Goal: Task Accomplishment & Management: Manage account settings

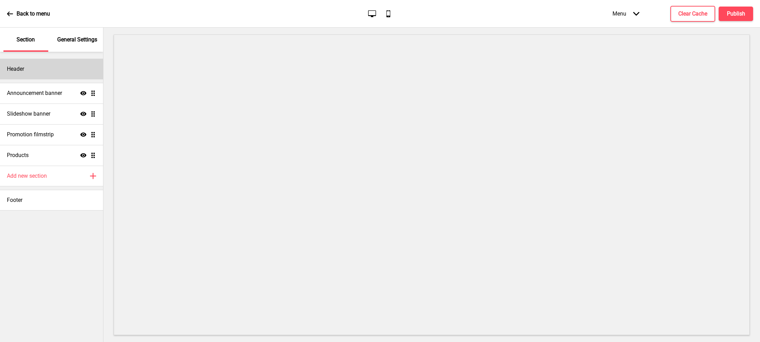
click at [20, 71] on h4 "Header" at bounding box center [15, 69] width 17 height 8
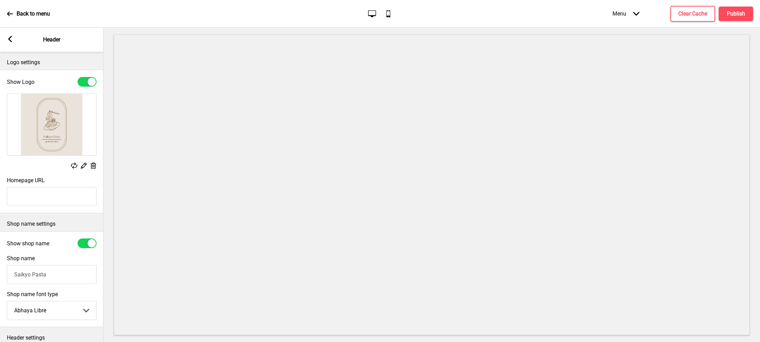
scroll to position [58, 0]
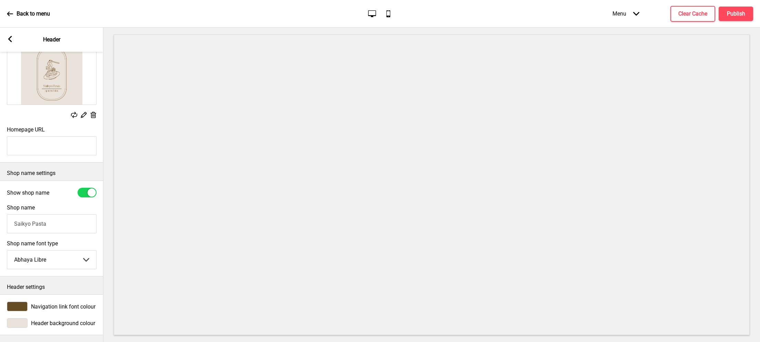
click at [12, 34] on div "Arrow left Header" at bounding box center [51, 40] width 103 height 24
click at [10, 39] on rect at bounding box center [10, 39] width 6 height 6
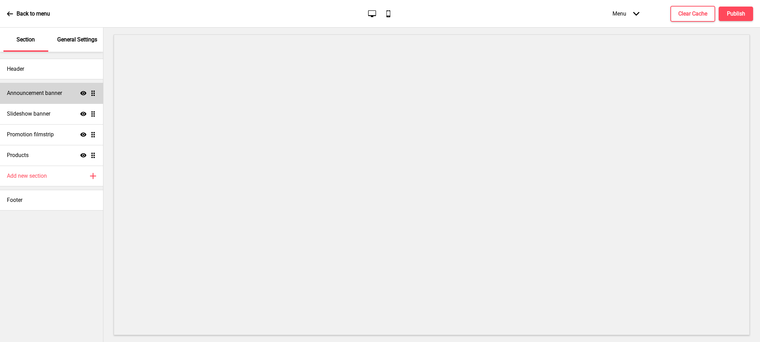
click at [58, 88] on div "Announcement banner Show Drag" at bounding box center [51, 93] width 103 height 21
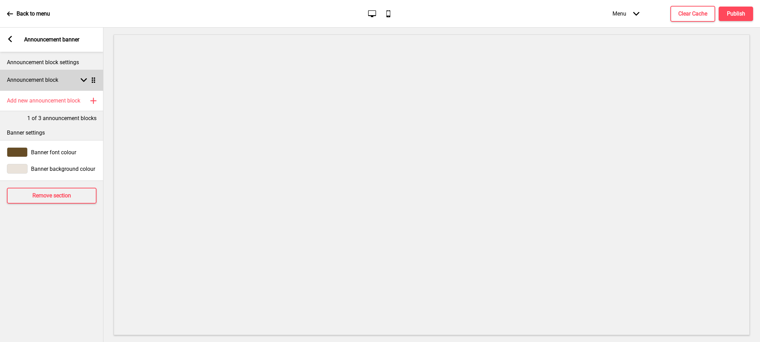
click at [79, 82] on div "Arrow down Drag" at bounding box center [86, 80] width 19 height 6
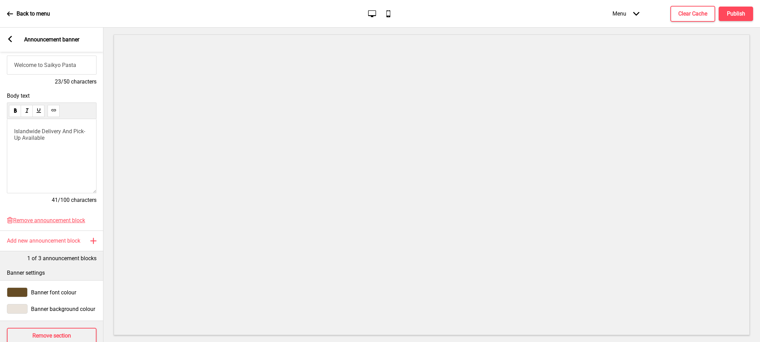
scroll to position [110, 0]
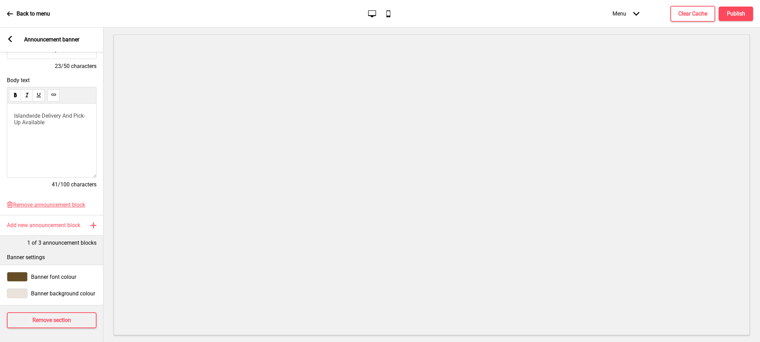
click at [11, 41] on icon at bounding box center [10, 39] width 4 height 6
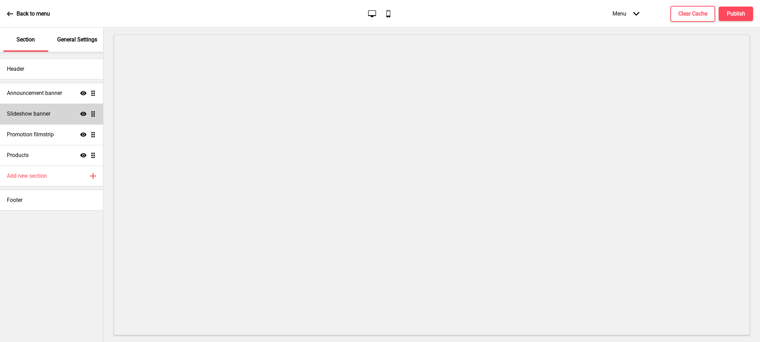
click at [52, 113] on div "Slideshow banner Show Drag" at bounding box center [51, 113] width 103 height 21
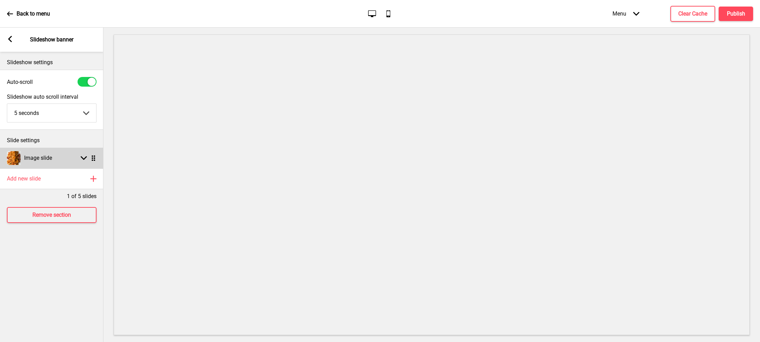
click at [84, 158] on icon at bounding box center [84, 158] width 6 height 4
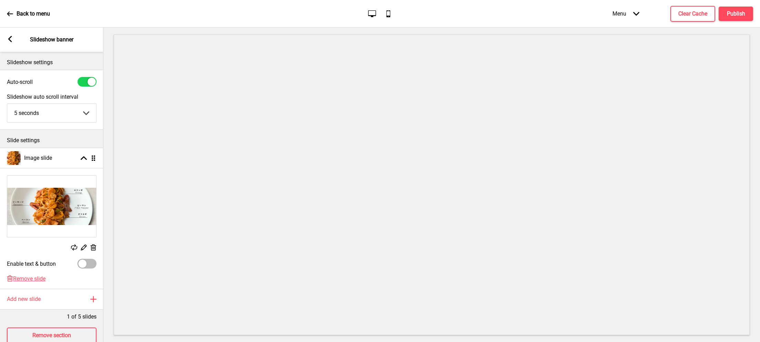
scroll to position [22, 0]
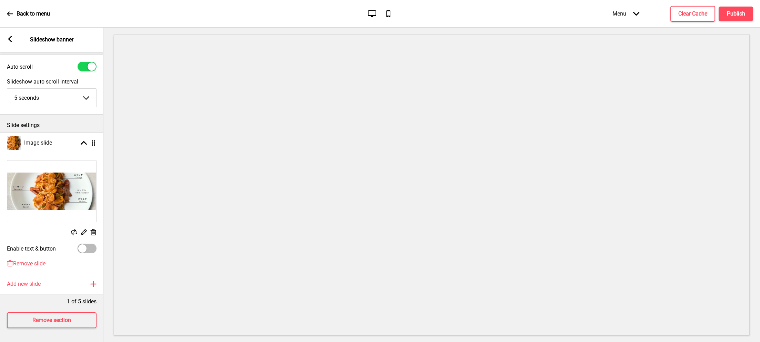
click at [10, 36] on rect at bounding box center [10, 39] width 6 height 6
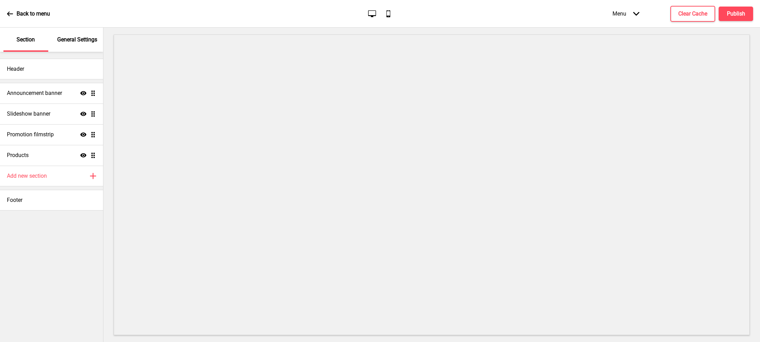
click at [80, 41] on p "General Settings" at bounding box center [77, 40] width 40 height 8
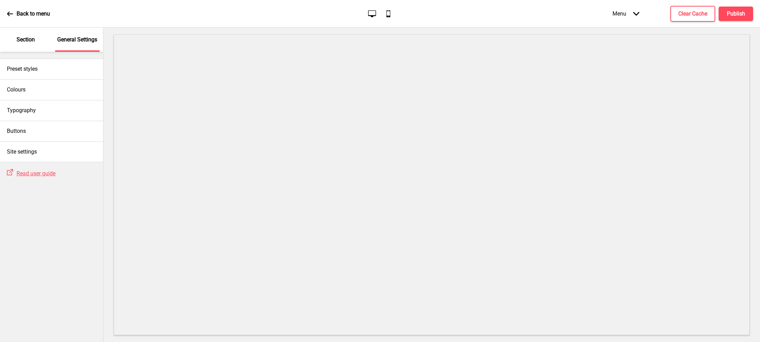
click at [28, 16] on p "Back to menu" at bounding box center [33, 14] width 33 height 8
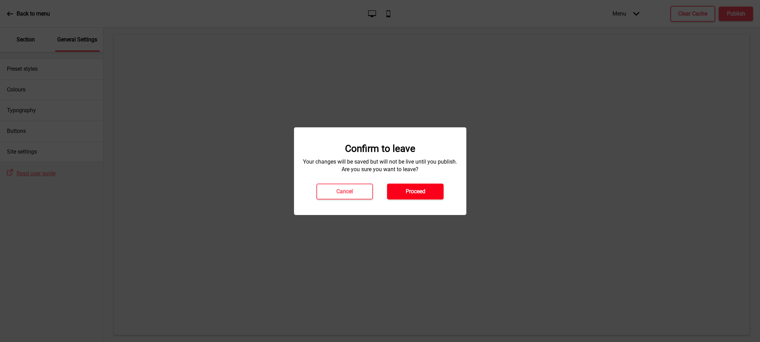
click at [416, 192] on h4 "Proceed" at bounding box center [416, 191] width 20 height 8
